Goal: Find specific page/section: Find specific page/section

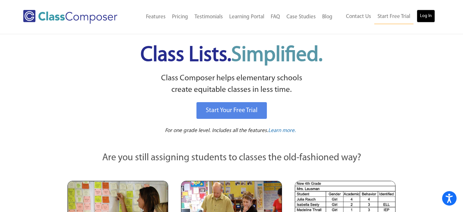
click at [424, 17] on link "Log In" at bounding box center [425, 16] width 18 height 13
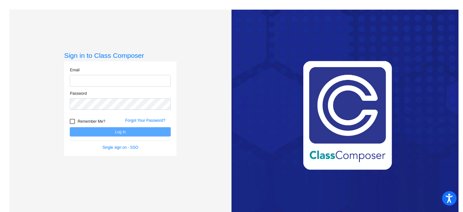
type input "lfox@sd25.org"
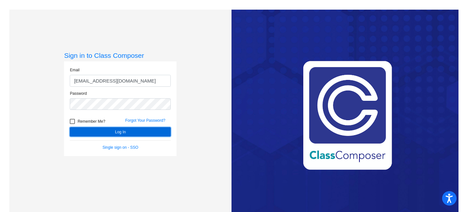
click at [153, 133] on button "Log In" at bounding box center [120, 131] width 101 height 9
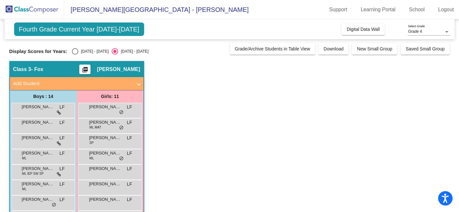
click at [76, 51] on div "Select an option" at bounding box center [75, 51] width 6 height 6
click at [75, 55] on input "2024 - 2025" at bounding box center [75, 55] width 0 height 0
radio input "true"
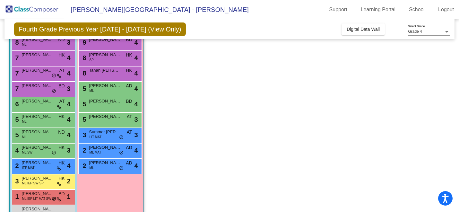
scroll to position [117, 0]
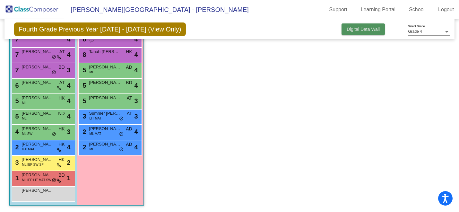
click at [363, 32] on span "Digital Data Wall" at bounding box center [363, 29] width 33 height 5
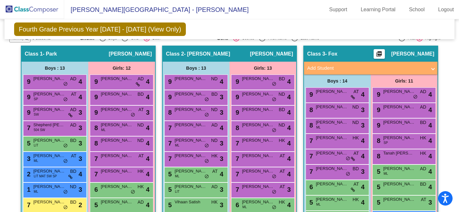
scroll to position [110, 0]
